Goal: Task Accomplishment & Management: Manage account settings

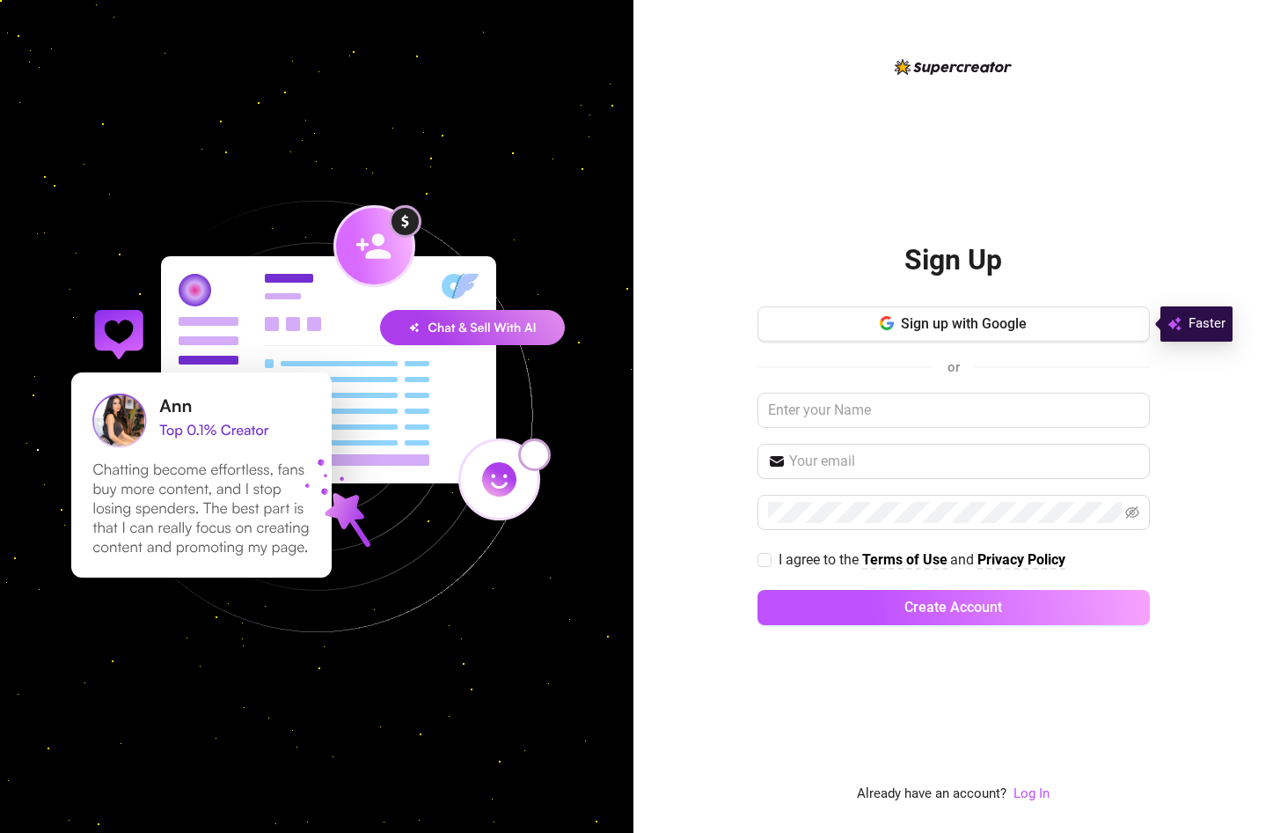
click at [1032, 803] on link "Log In" at bounding box center [1032, 793] width 36 height 21
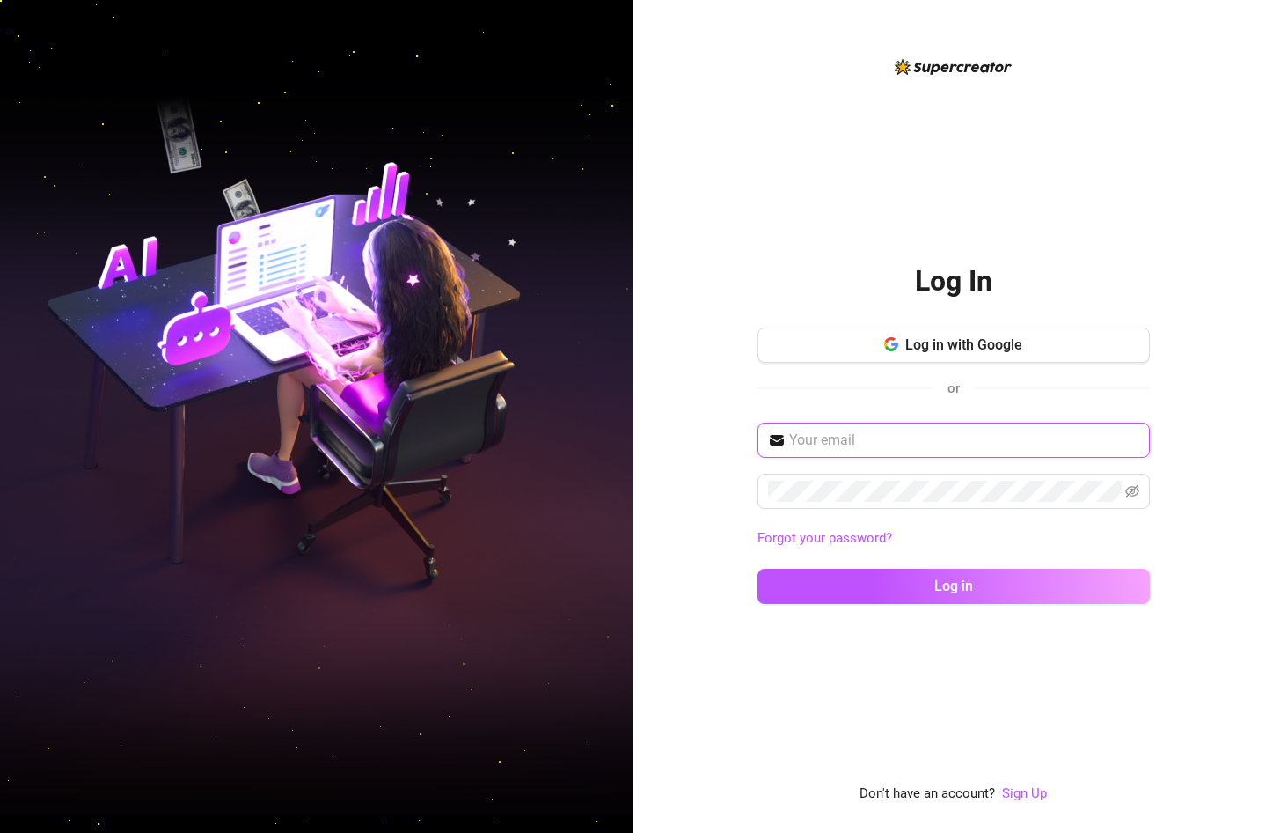
click at [828, 430] on input "text" at bounding box center [964, 439] width 350 height 21
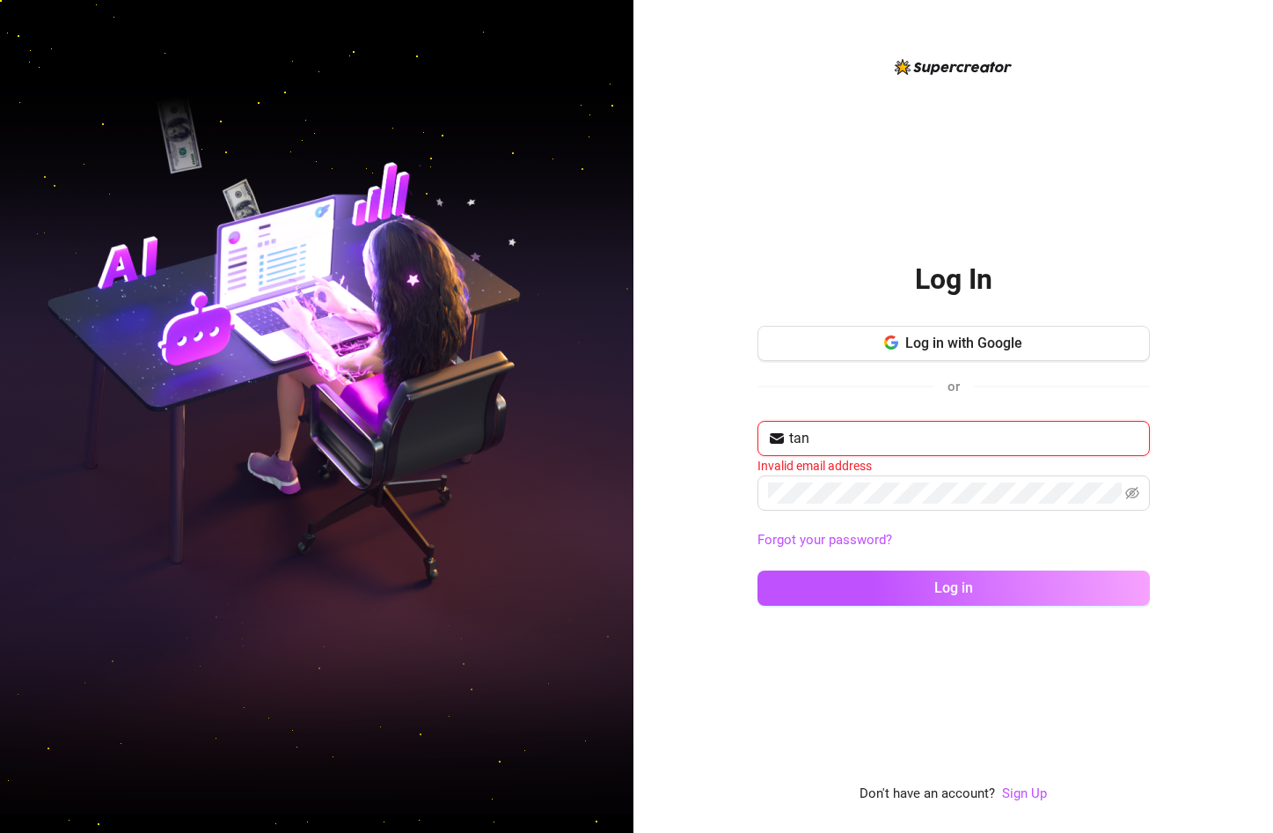
type input "tanrovygene@gmail.com"
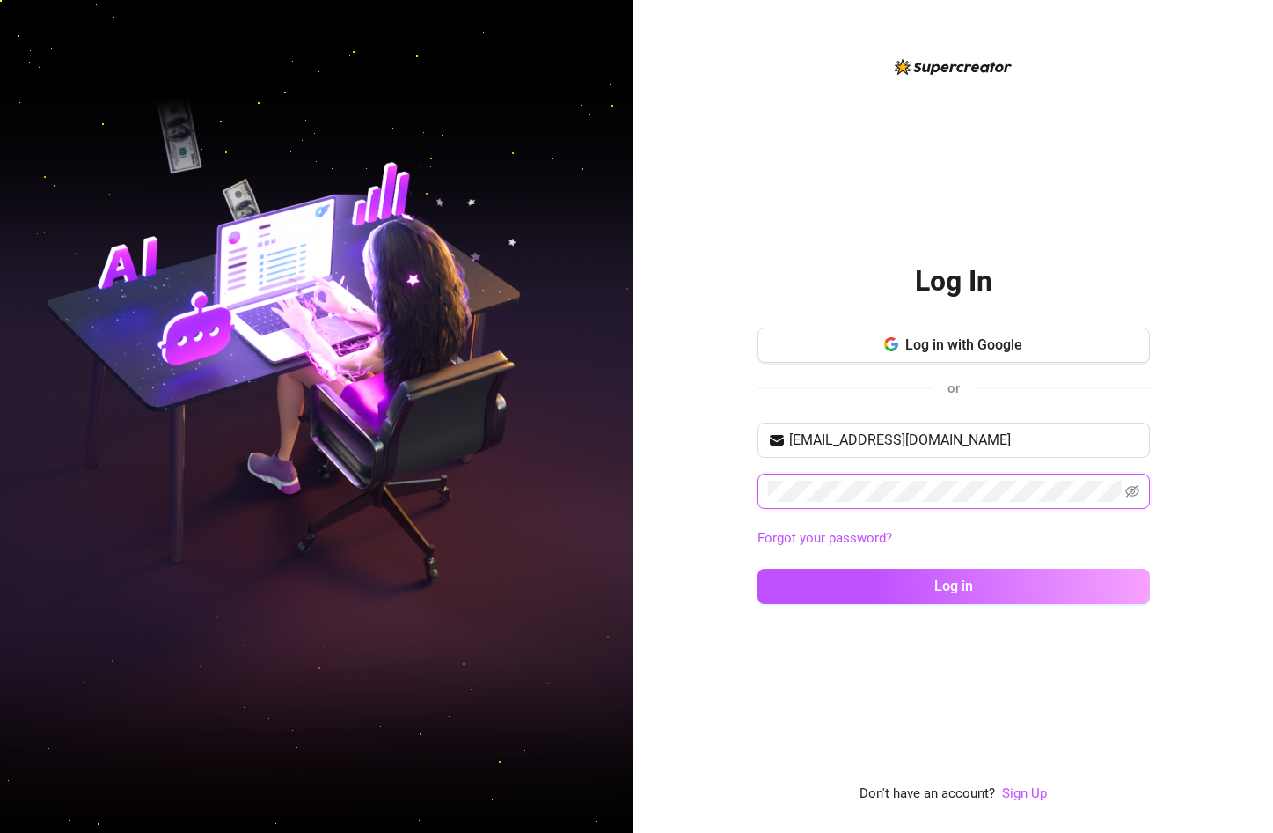
click at [758, 568] on button "Log in" at bounding box center [954, 585] width 392 height 35
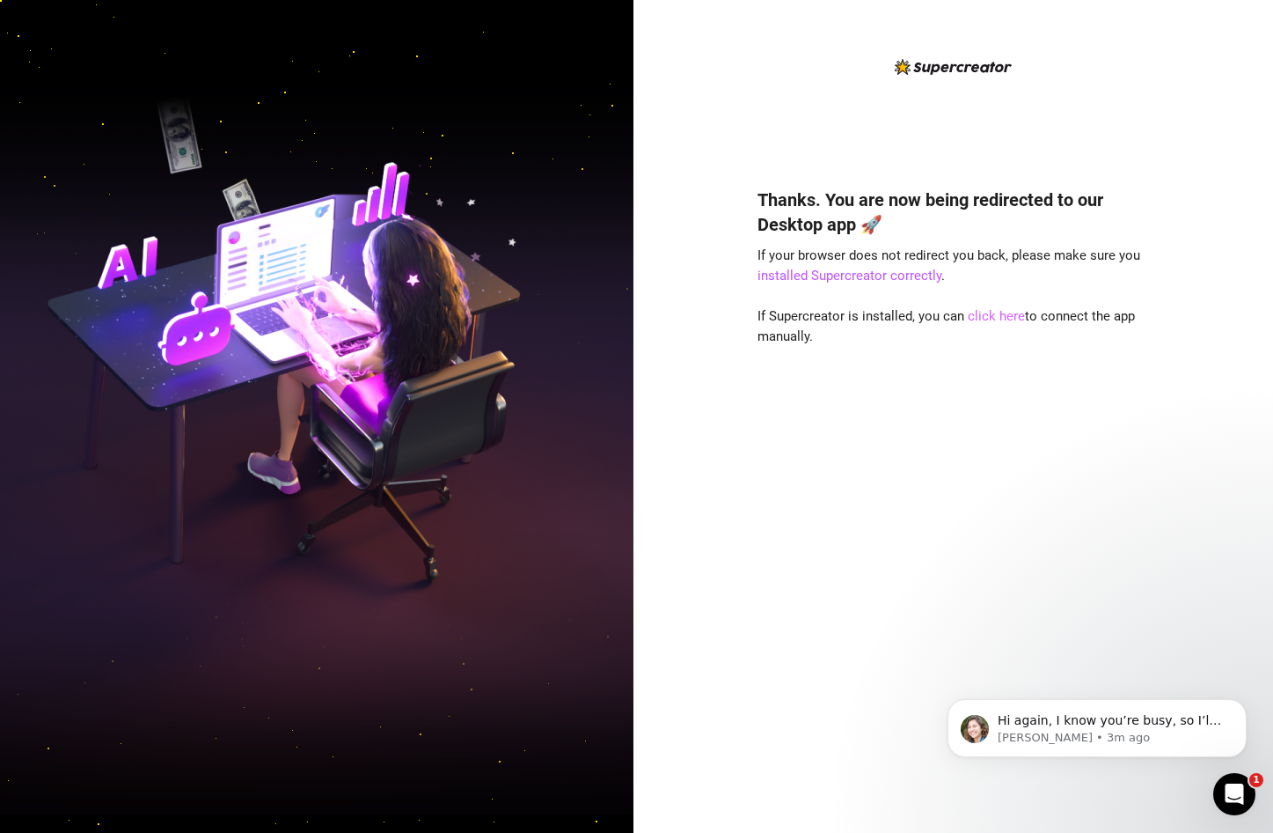
click at [995, 314] on link "click here" at bounding box center [996, 316] width 57 height 16
